Goal: Transaction & Acquisition: Download file/media

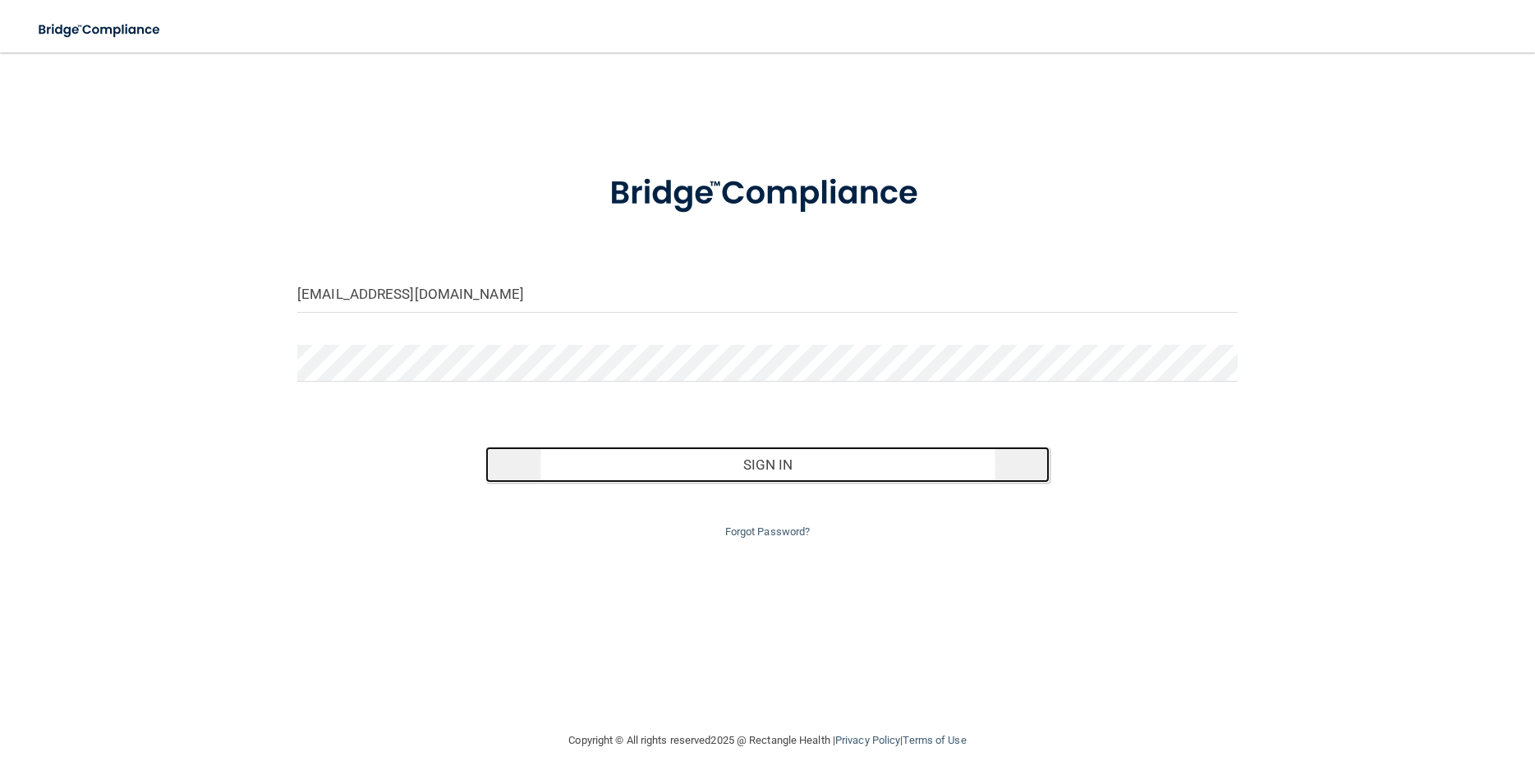
click at [781, 460] on button "Sign In" at bounding box center [767, 465] width 564 height 37
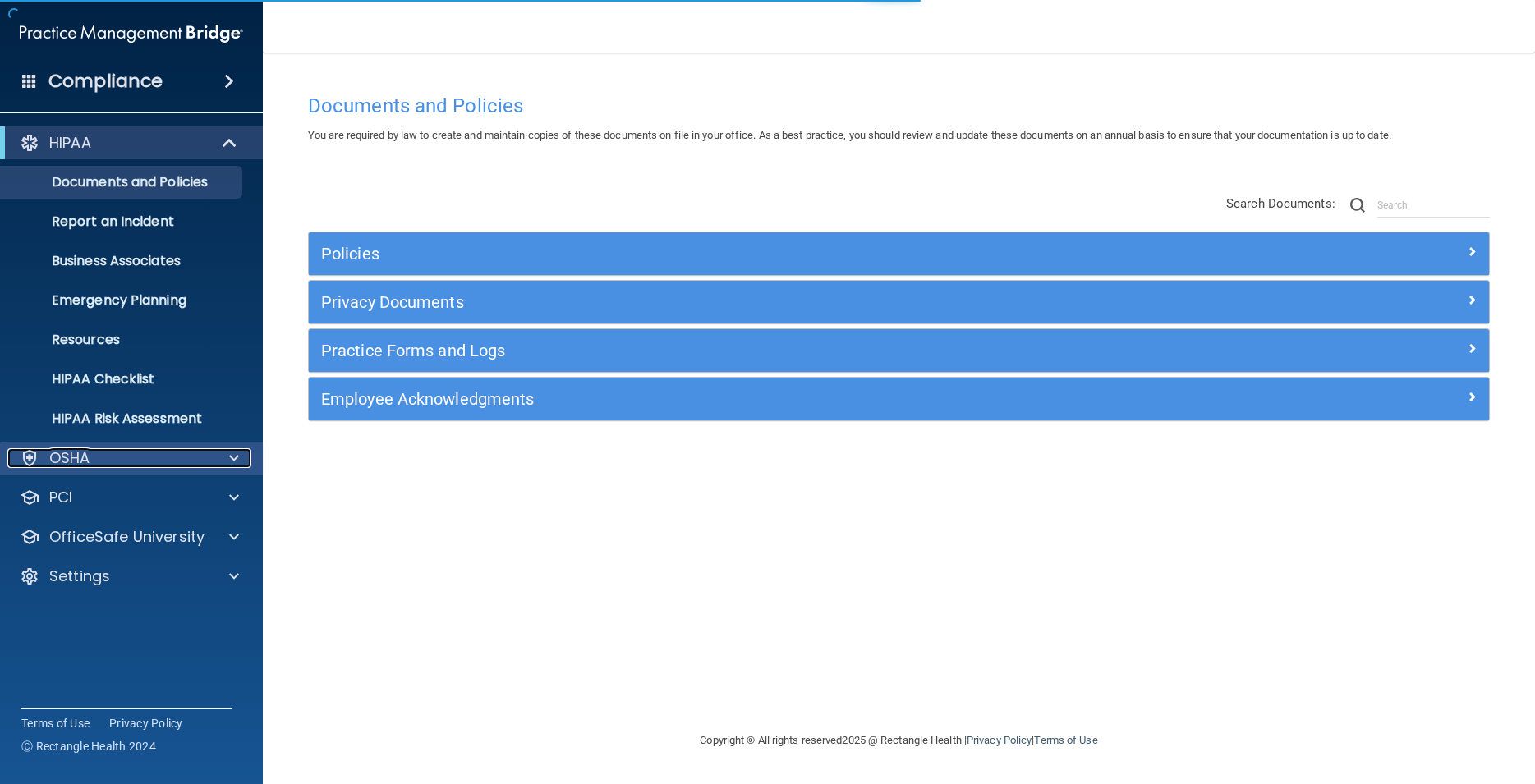
click at [222, 451] on div at bounding box center [231, 458] width 41 height 20
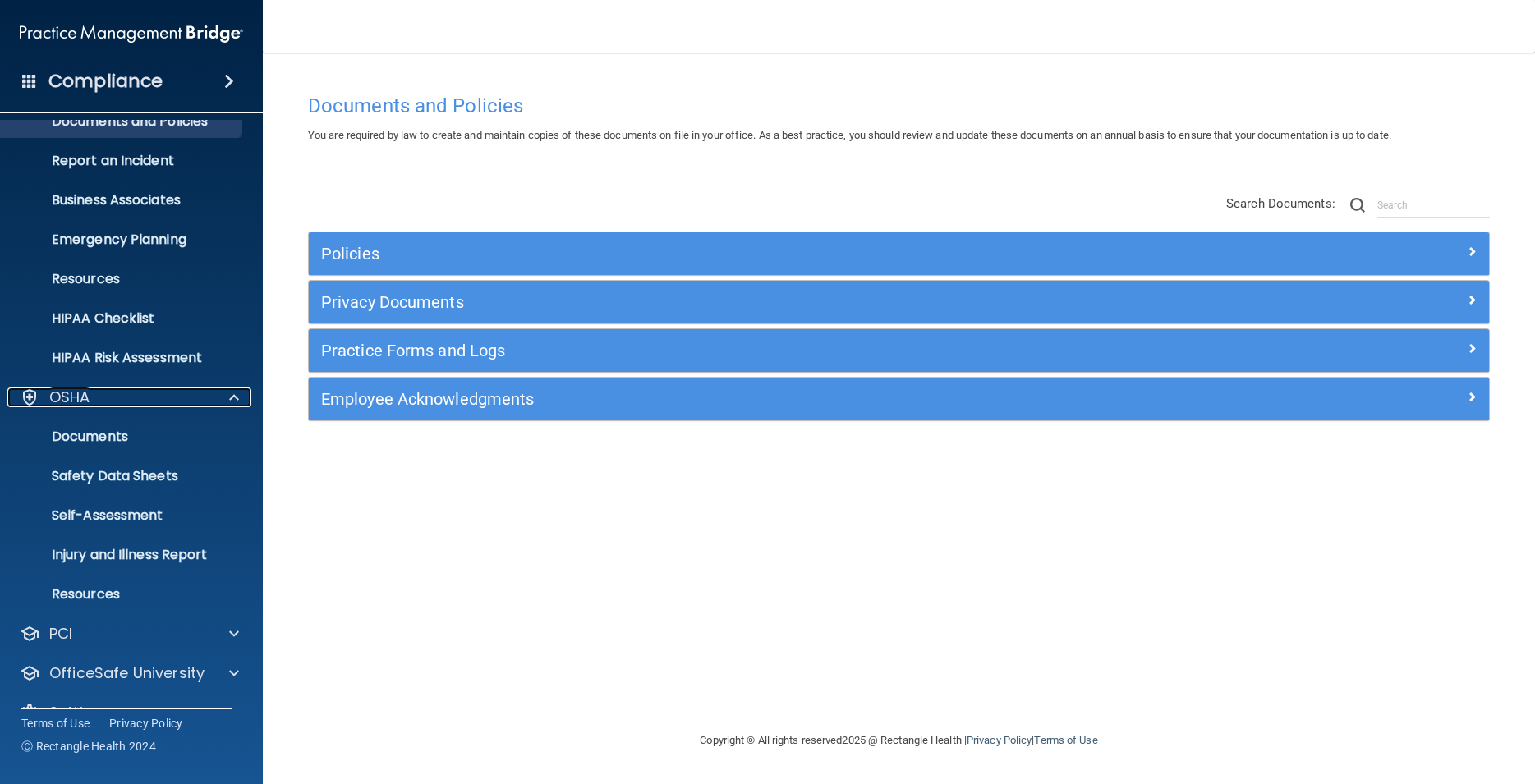
scroll to position [95, 0]
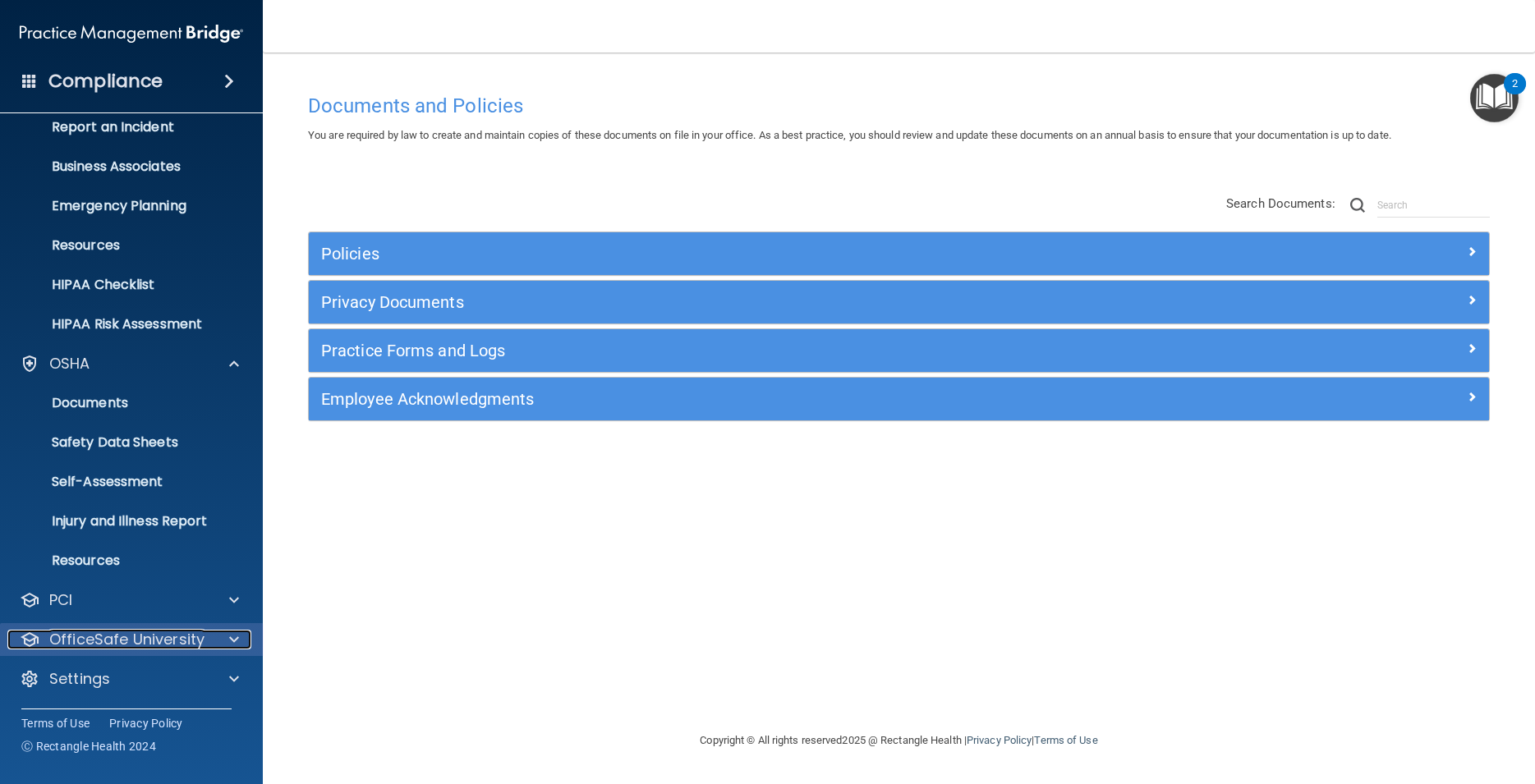
click at [223, 631] on div at bounding box center [231, 640] width 41 height 20
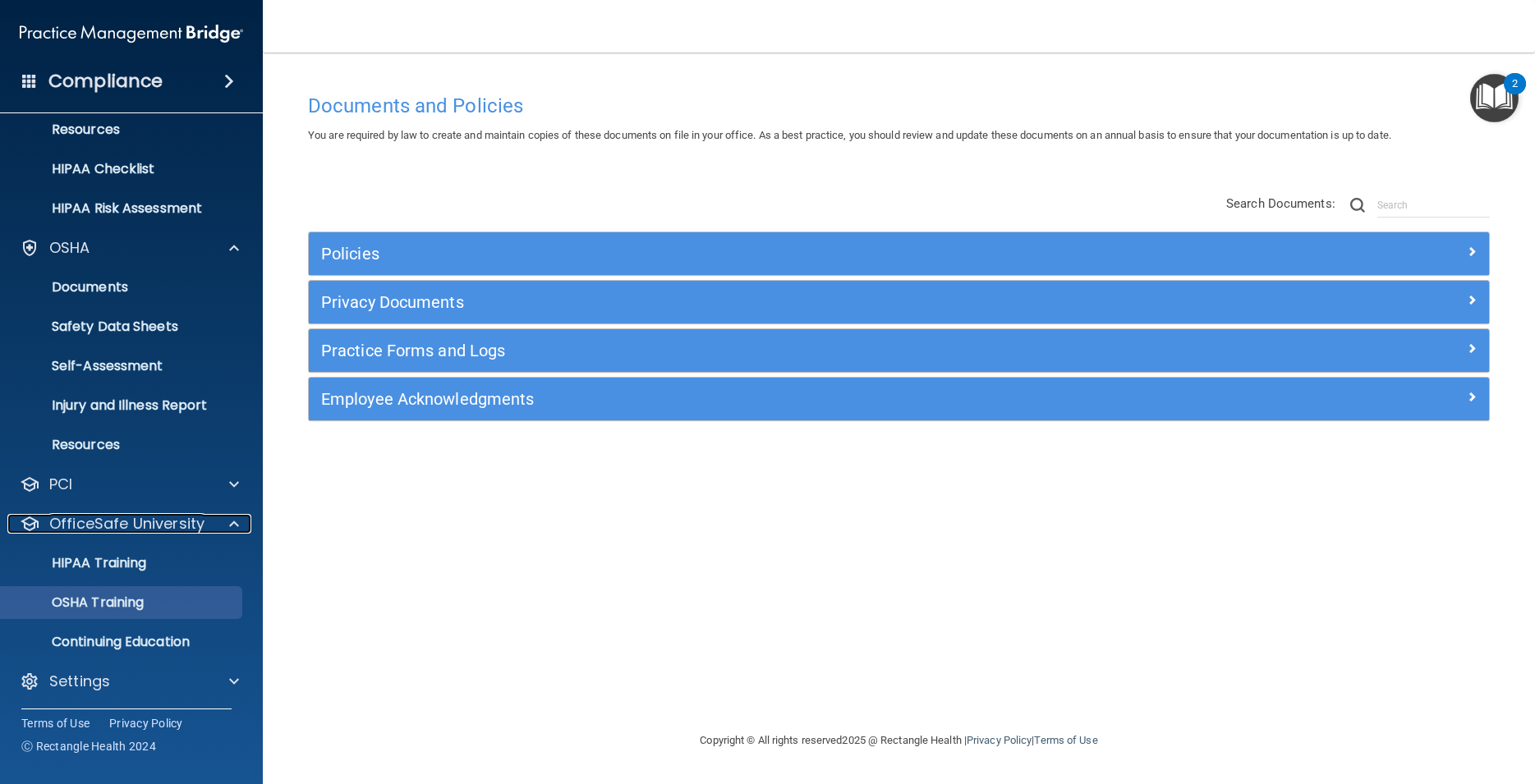
scroll to position [213, 0]
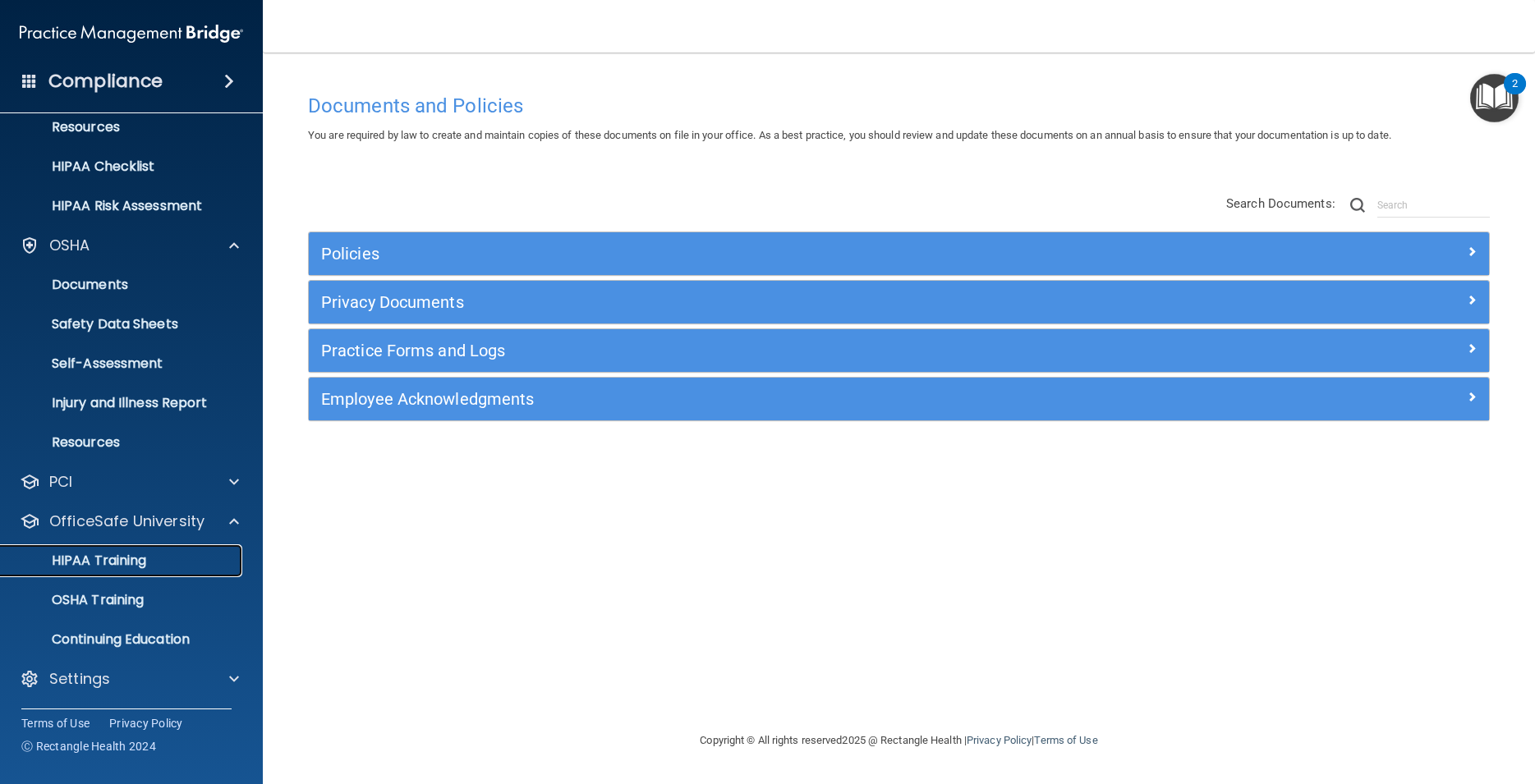
click at [115, 558] on p "HIPAA Training" at bounding box center [78, 561] width 136 height 17
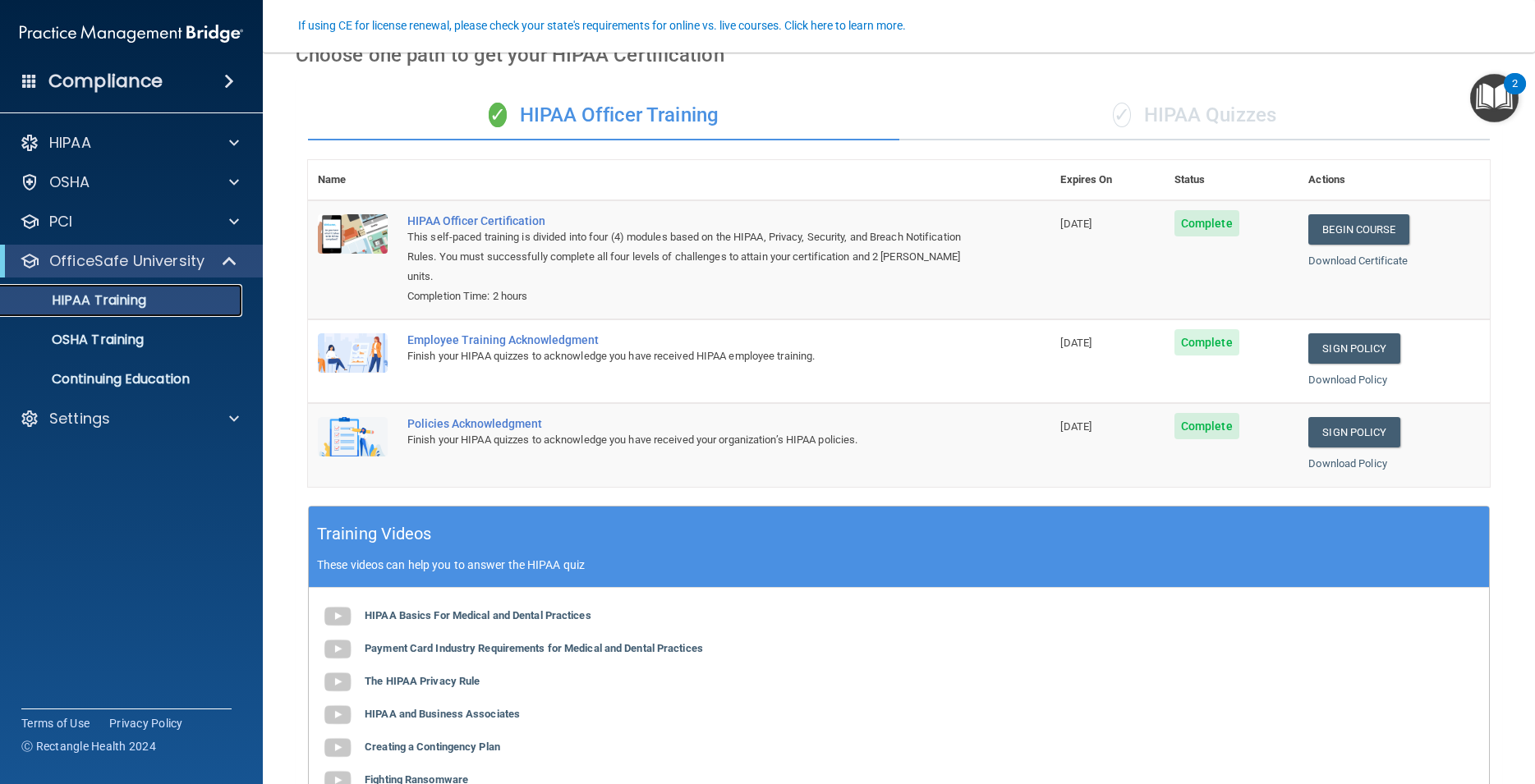
scroll to position [148, 0]
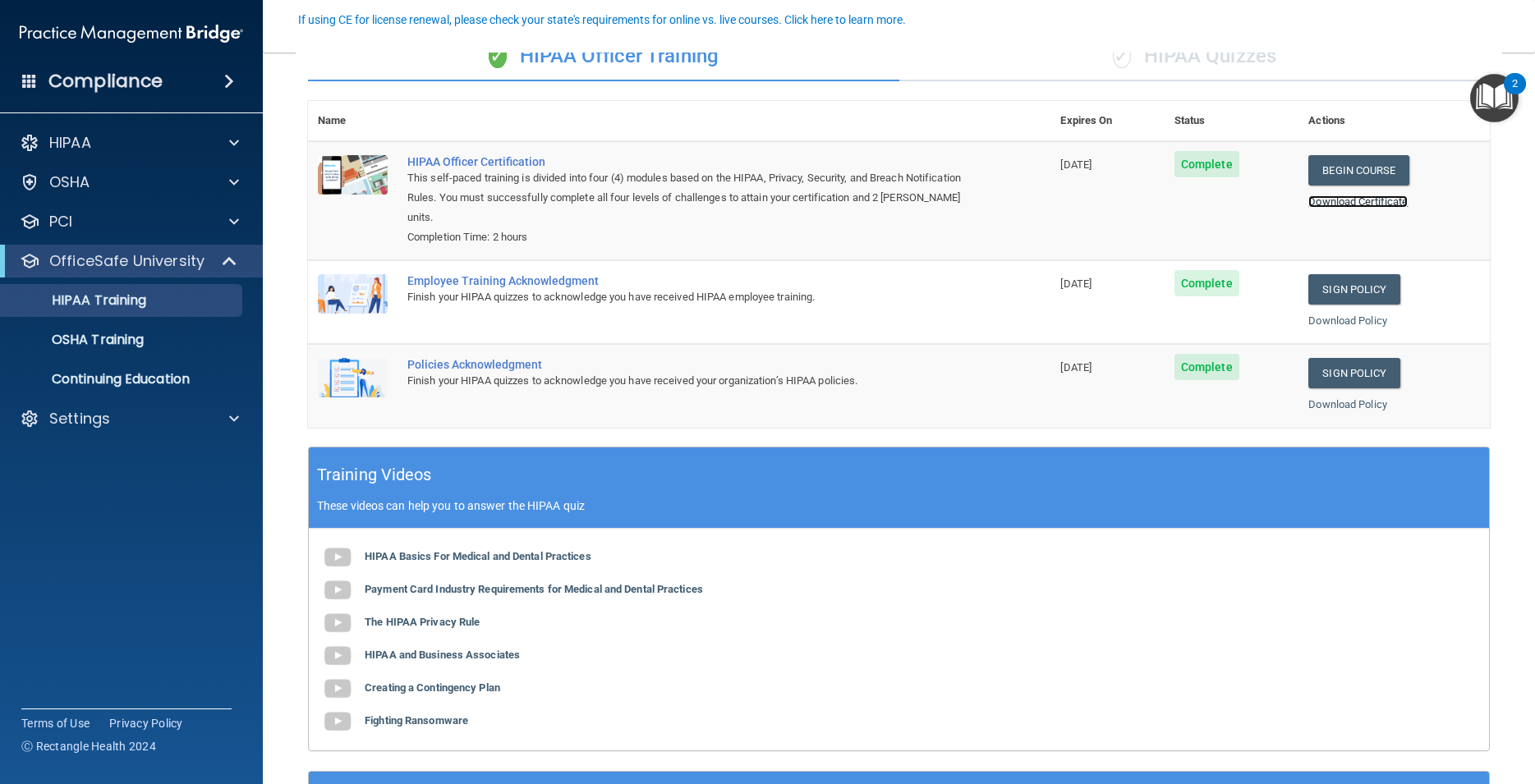
click at [1364, 202] on link "Download Certificate" at bounding box center [1358, 202] width 99 height 12
click at [100, 336] on p "OSHA Training" at bounding box center [76, 340] width 133 height 17
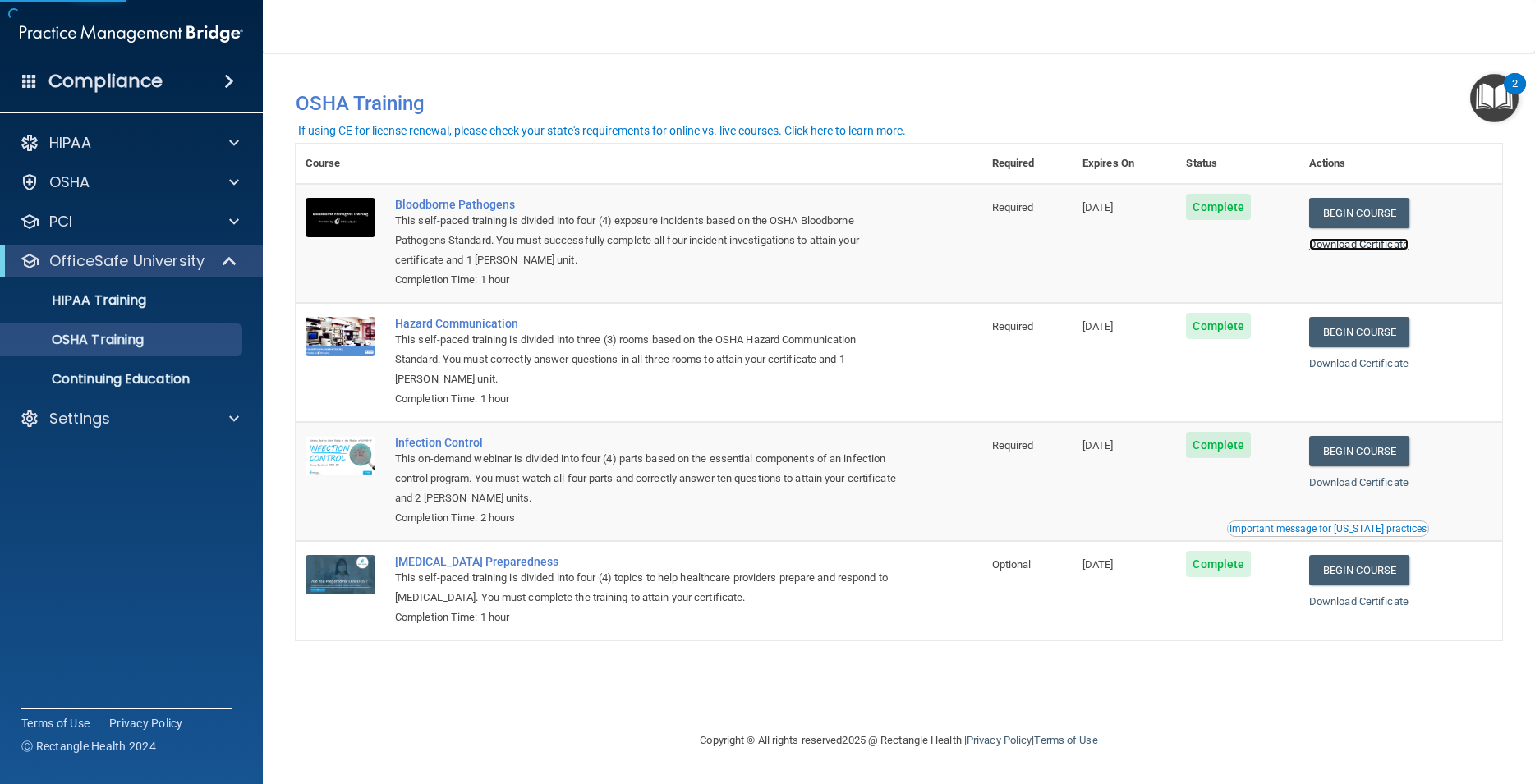
click at [1405, 245] on link "Download Certificate" at bounding box center [1359, 244] width 99 height 12
click at [1378, 366] on link "Download Certificate" at bounding box center [1359, 363] width 99 height 12
click at [1391, 483] on link "Download Certificate" at bounding box center [1359, 482] width 99 height 12
click at [1377, 608] on link "Download Certificate" at bounding box center [1359, 601] width 99 height 12
click at [108, 305] on p "HIPAA Training" at bounding box center [78, 300] width 136 height 17
